Goal: Find specific page/section: Find specific page/section

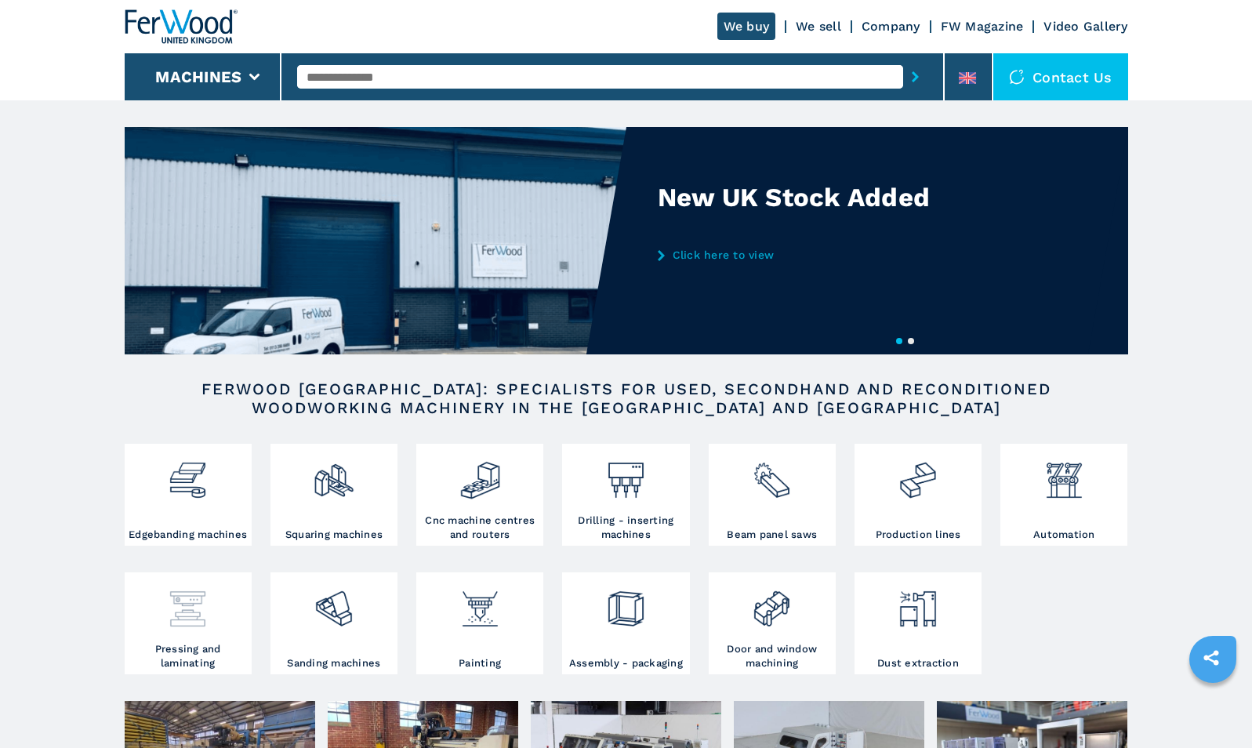
click at [200, 611] on img at bounding box center [188, 602] width 42 height 53
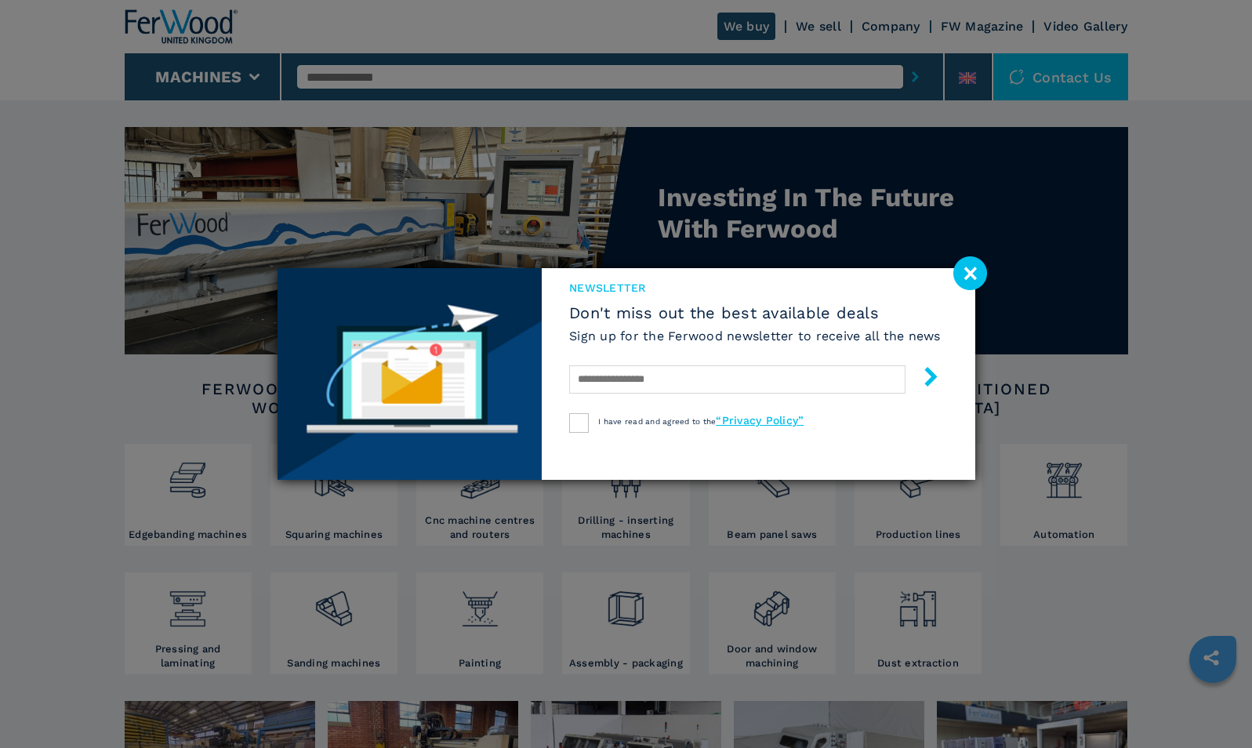
click at [981, 268] on image at bounding box center [970, 273] width 34 height 34
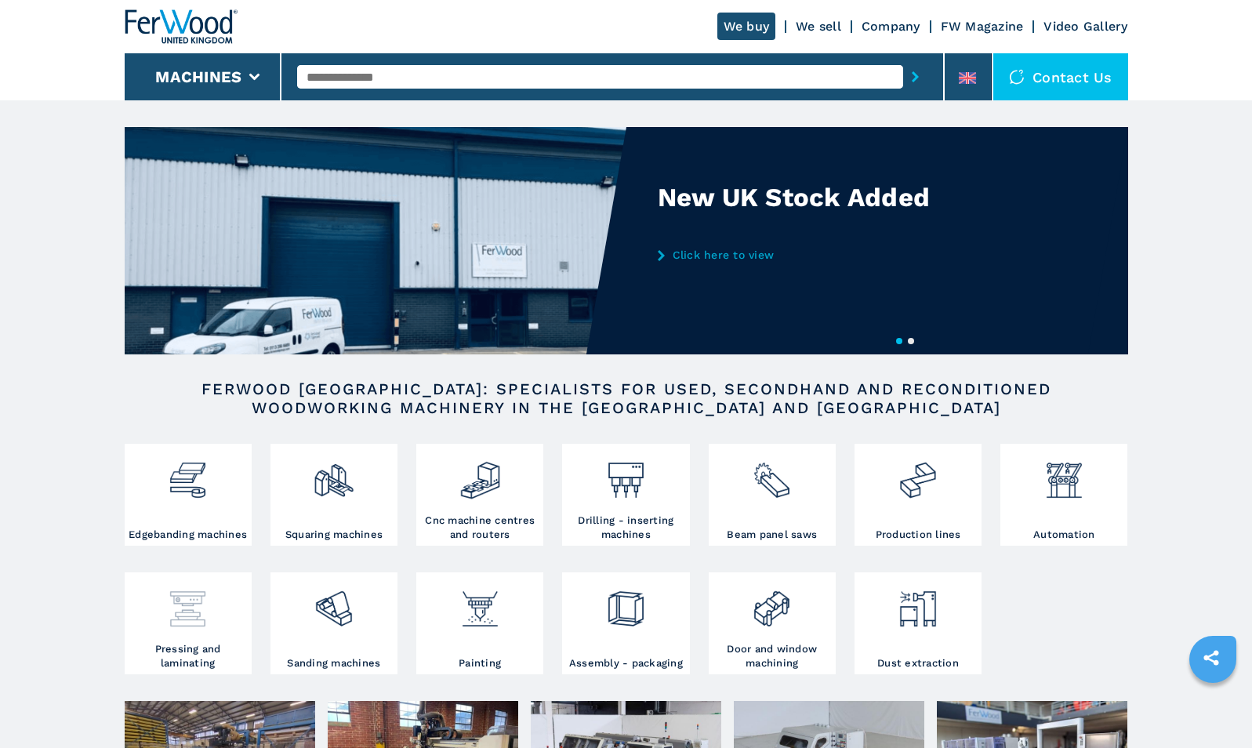
click at [194, 615] on img at bounding box center [188, 602] width 42 height 53
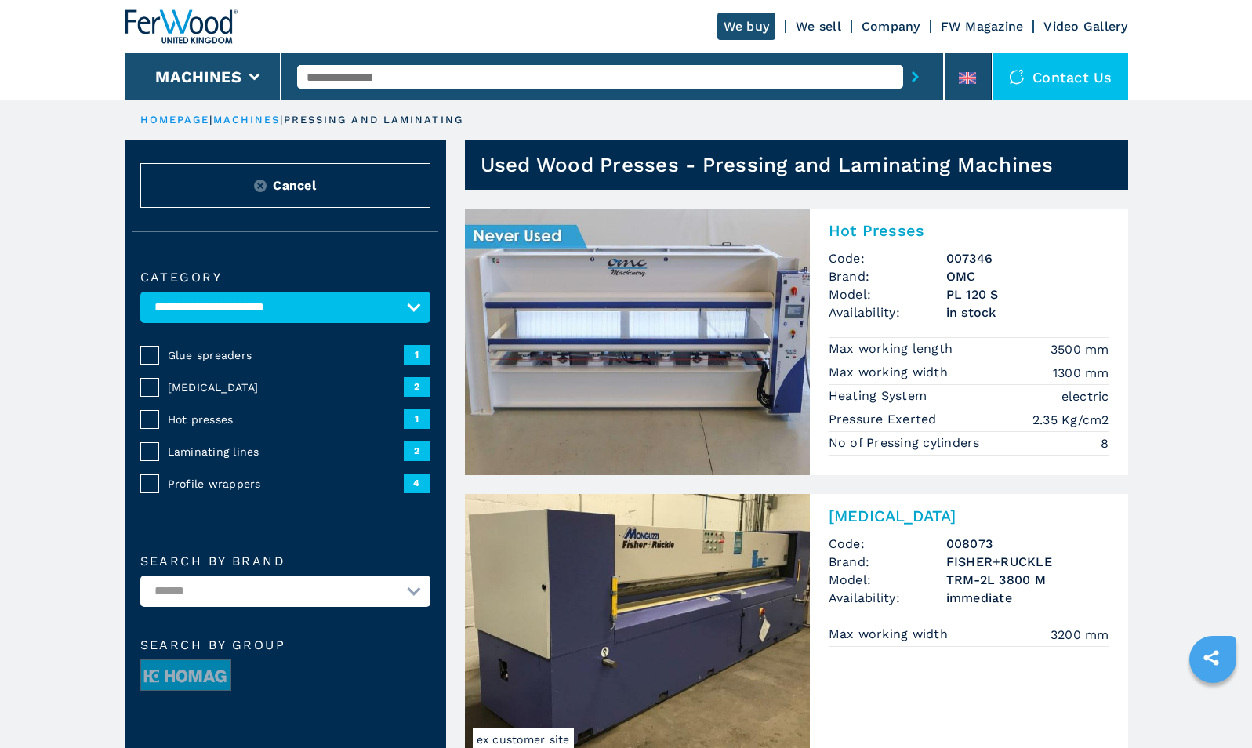
click at [597, 323] on img at bounding box center [637, 342] width 345 height 267
click at [874, 227] on h2 "Hot Presses" at bounding box center [969, 230] width 281 height 19
